Goal: Transaction & Acquisition: Purchase product/service

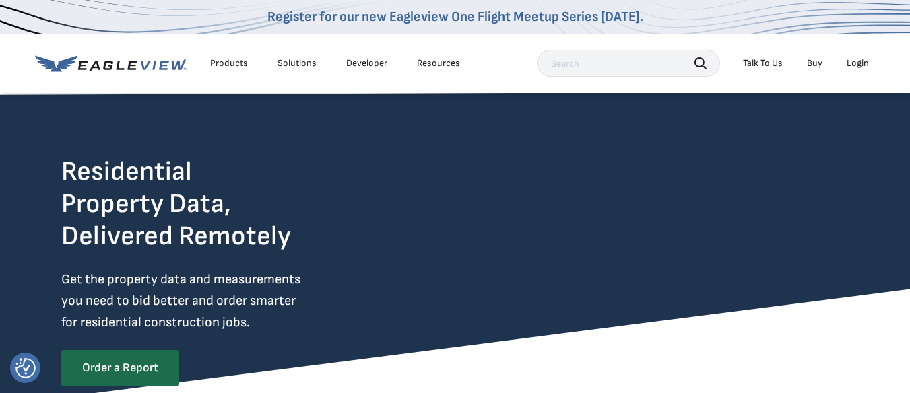
click at [859, 68] on div "Login" at bounding box center [858, 63] width 22 height 12
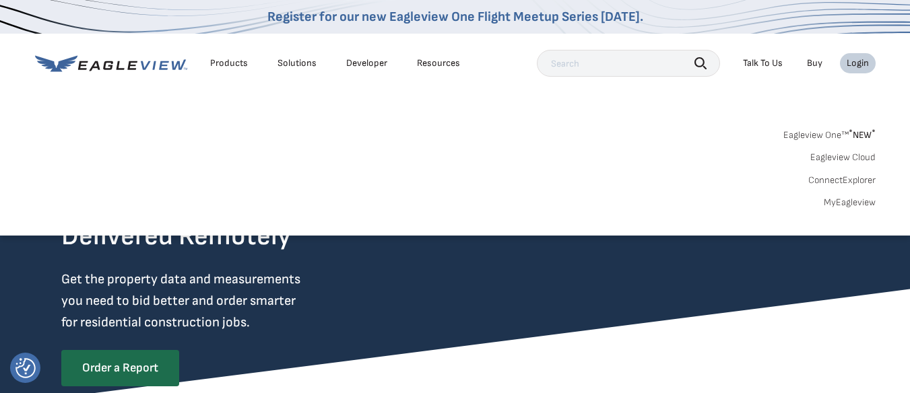
click at [858, 69] on div "Login" at bounding box center [858, 63] width 22 height 12
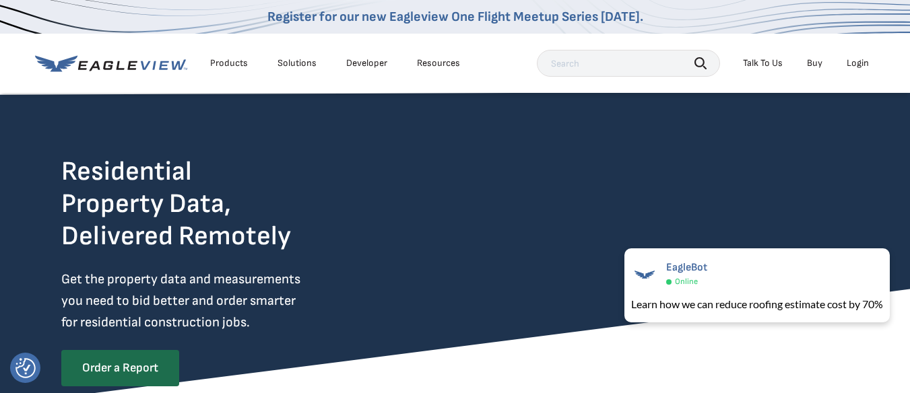
click at [860, 69] on div "Login" at bounding box center [858, 63] width 22 height 12
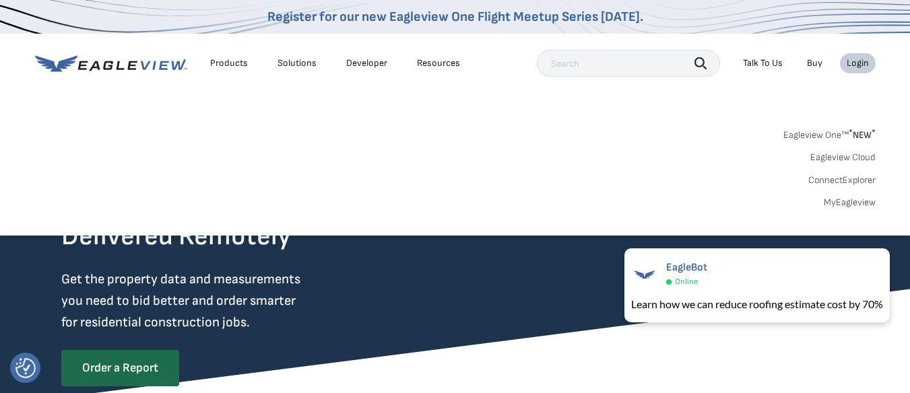
click at [866, 141] on span "* NEW *" at bounding box center [862, 134] width 27 height 11
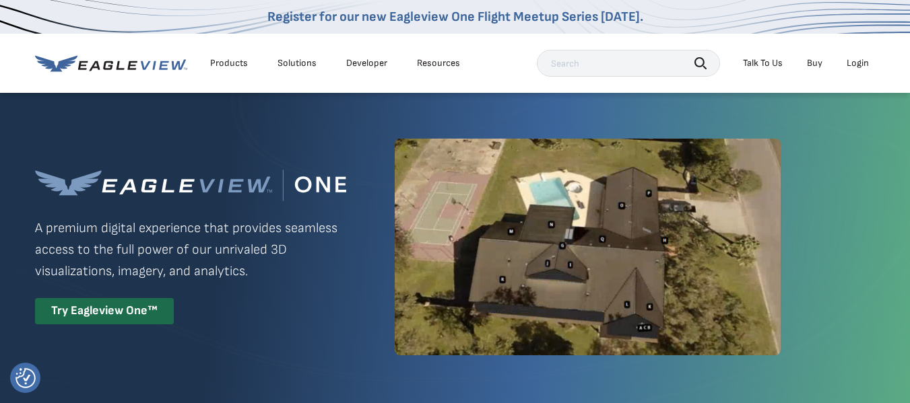
click at [851, 46] on div "Products Solutions Developer Resources Search Talk To Us Buy Login" at bounding box center [455, 63] width 841 height 59
click at [855, 69] on div "Login" at bounding box center [858, 63] width 22 height 12
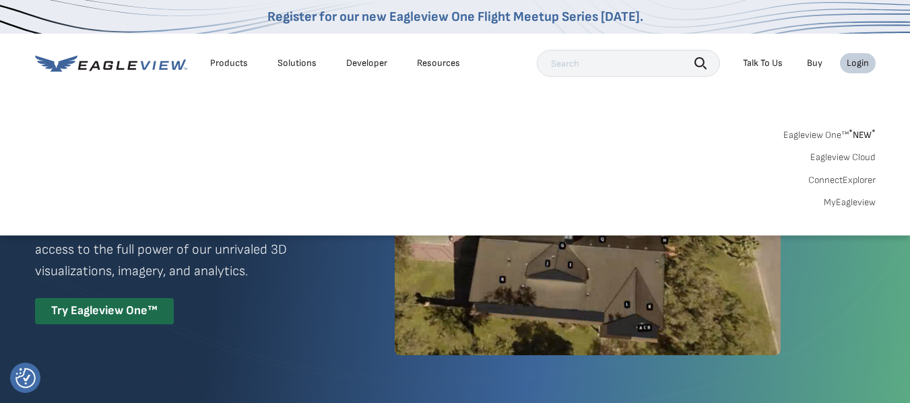
click at [854, 209] on link "MyEagleview" at bounding box center [850, 203] width 52 height 12
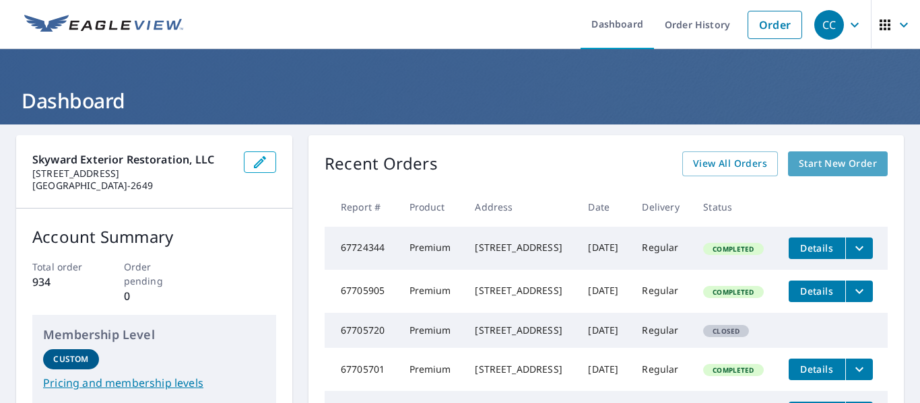
click at [846, 166] on span "Start New Order" at bounding box center [838, 164] width 78 height 17
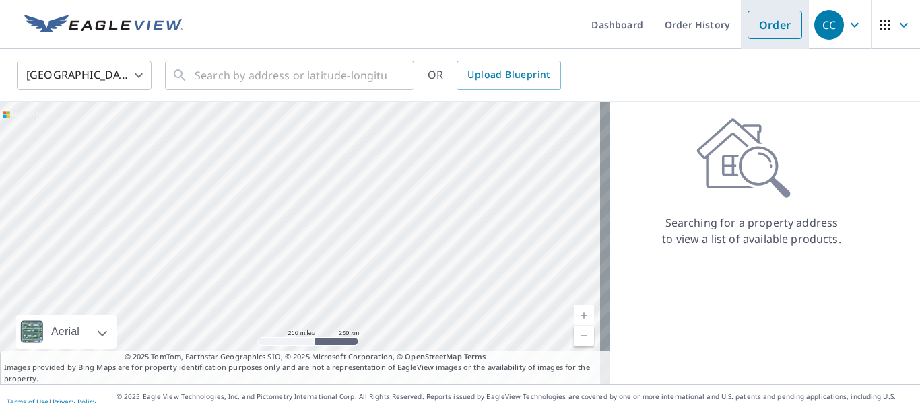
click at [760, 30] on link "Order" at bounding box center [775, 25] width 55 height 28
click at [349, 76] on input "text" at bounding box center [291, 76] width 192 height 38
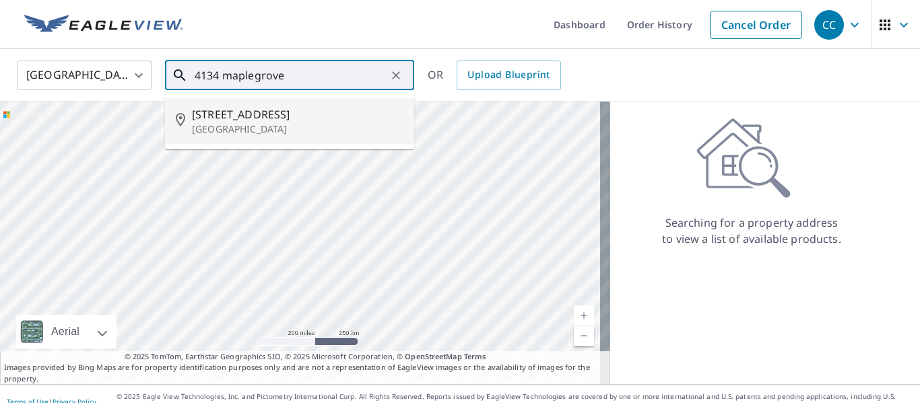
click at [258, 129] on p "[GEOGRAPHIC_DATA]" at bounding box center [298, 129] width 212 height 13
type input "[STREET_ADDRESS]"
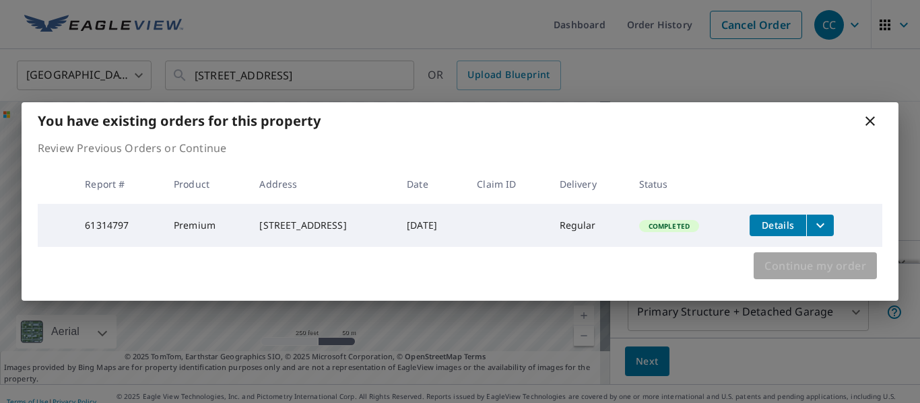
click at [812, 275] on span "Continue my order" at bounding box center [816, 266] width 102 height 19
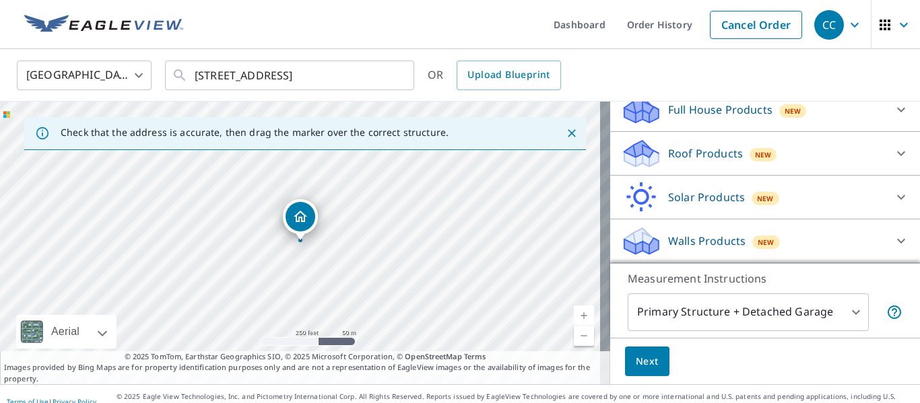
scroll to position [205, 0]
click at [893, 235] on icon at bounding box center [901, 241] width 16 height 16
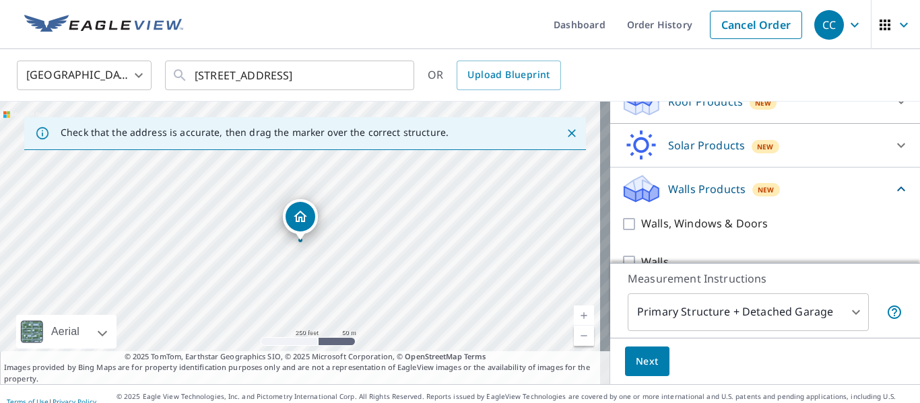
scroll to position [284, 0]
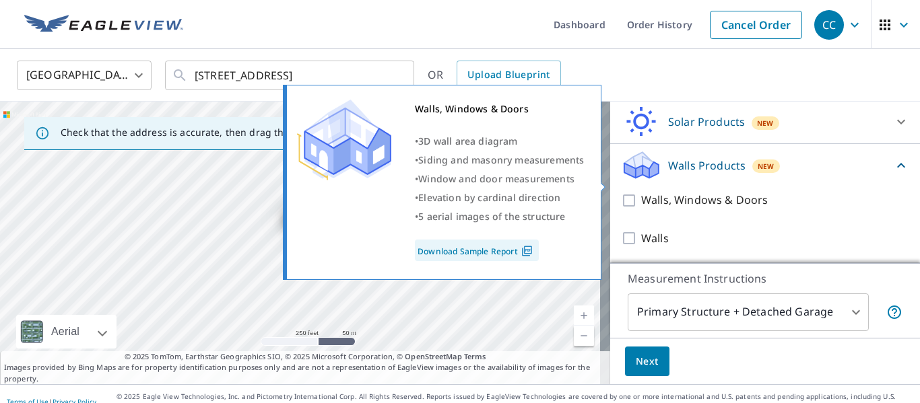
click at [740, 192] on p "Walls, Windows & Doors" at bounding box center [704, 200] width 127 height 17
click at [641, 193] on input "Walls, Windows & Doors" at bounding box center [631, 201] width 20 height 16
checkbox input "true"
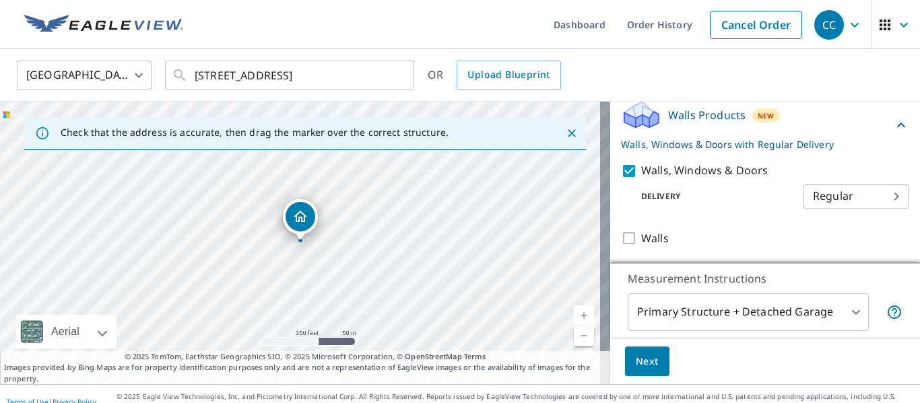
scroll to position [335, 0]
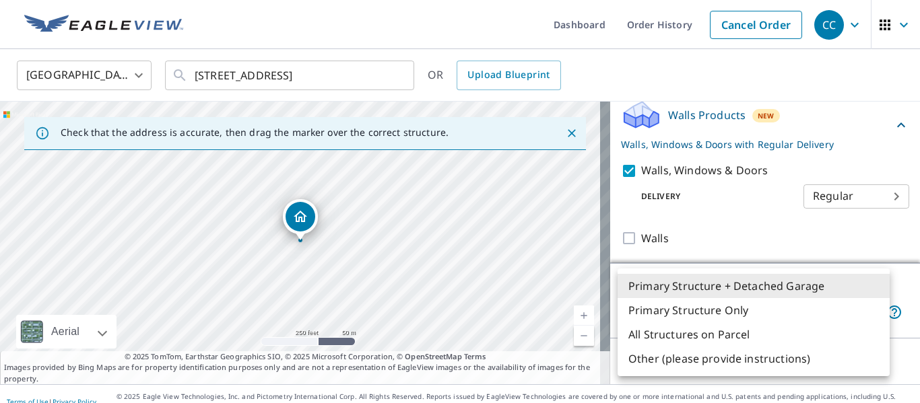
click at [715, 313] on body "CC CC Dashboard Order History Cancel Order CC [GEOGRAPHIC_DATA] [GEOGRAPHIC_DAT…" at bounding box center [460, 201] width 920 height 403
click at [734, 291] on li "Primary Structure + Detached Garage" at bounding box center [754, 286] width 272 height 24
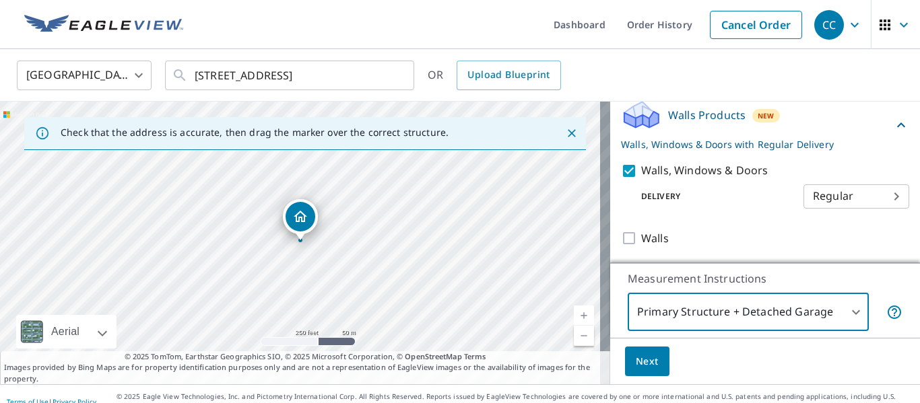
click at [645, 375] on button "Next" at bounding box center [647, 362] width 44 height 30
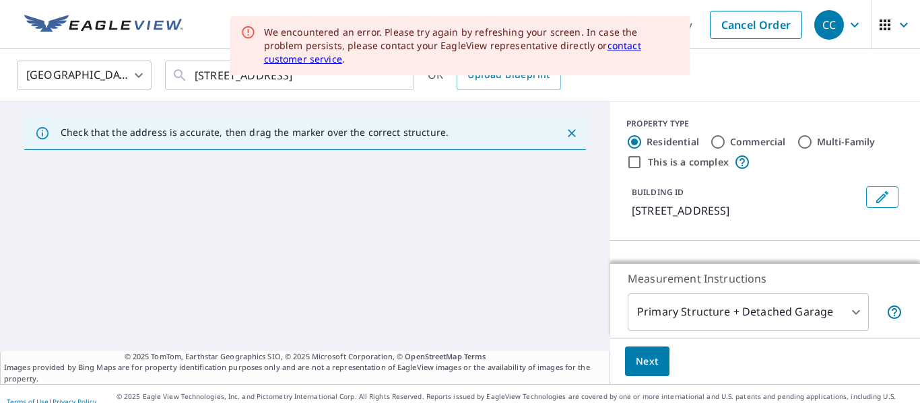
click at [809, 316] on body "CC CC Dashboard Order History Cancel Order CC [GEOGRAPHIC_DATA] [GEOGRAPHIC_DAT…" at bounding box center [460, 201] width 920 height 403
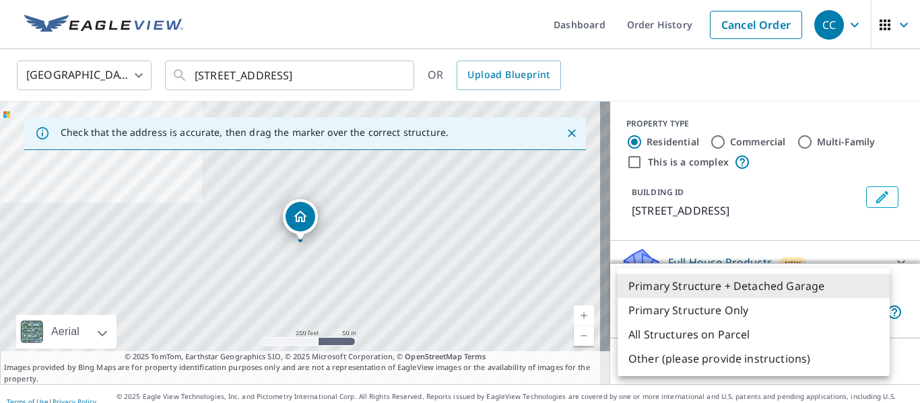
click at [733, 347] on li "All Structures on Parcel" at bounding box center [754, 335] width 272 height 24
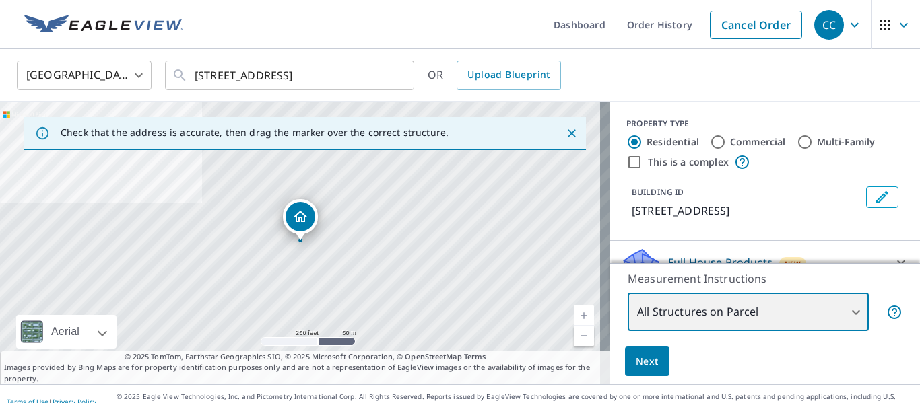
type input "3"
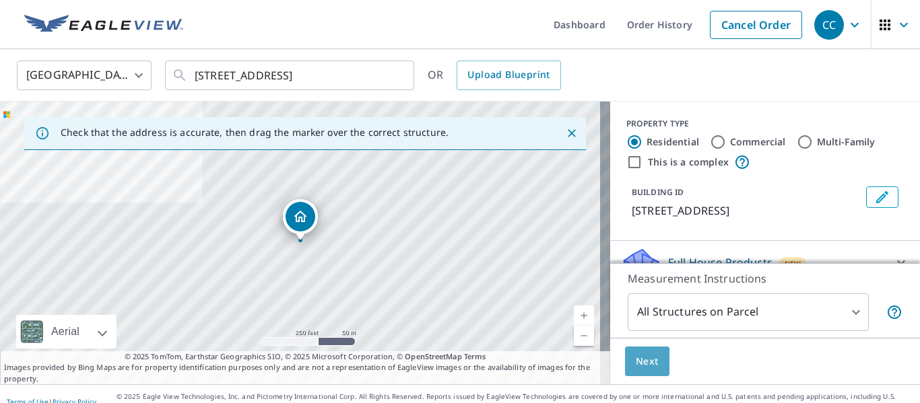
click at [636, 354] on span "Next" at bounding box center [647, 362] width 23 height 17
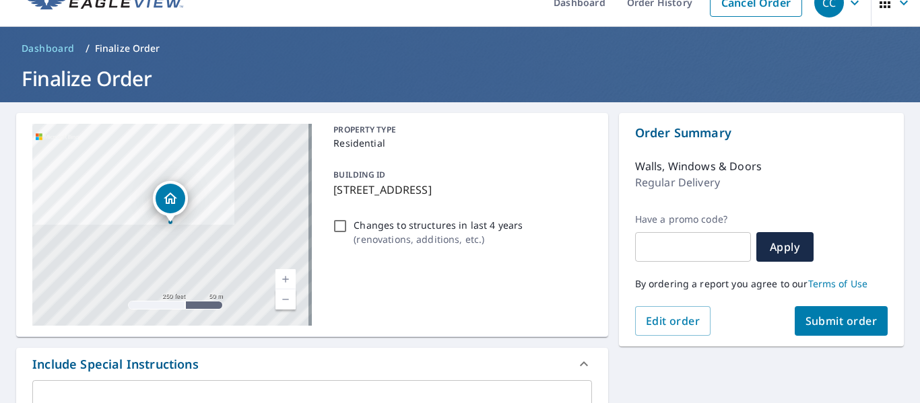
scroll to position [24, 0]
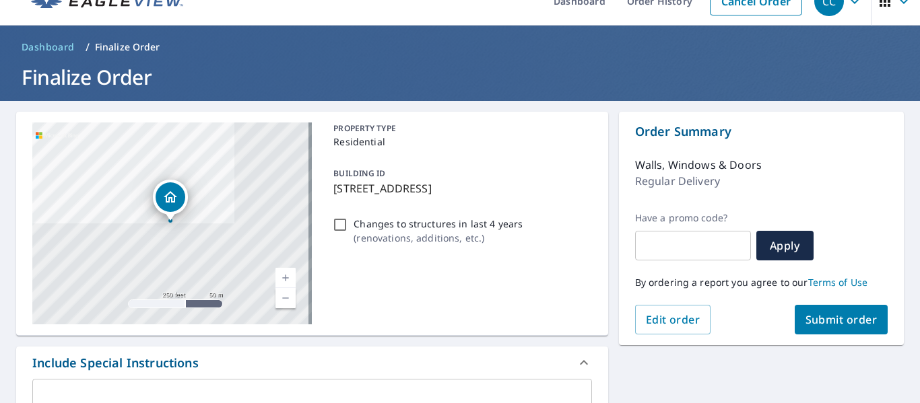
click at [815, 330] on button "Submit order" at bounding box center [842, 320] width 94 height 30
